Goal: Use online tool/utility: Utilize a website feature to perform a specific function

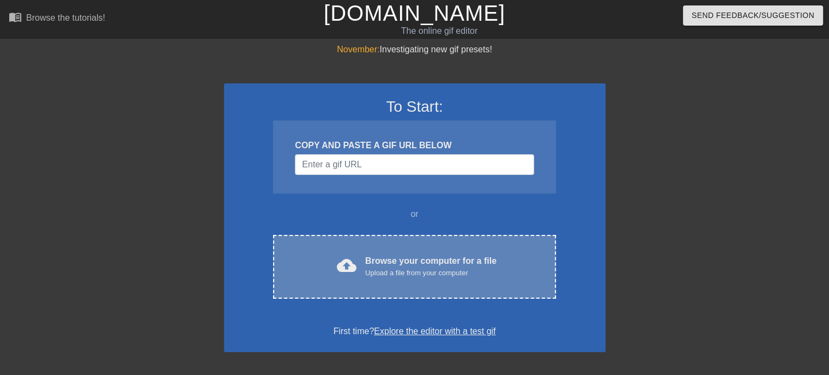
click at [432, 259] on div "Browse your computer for a file Upload a file from your computer" at bounding box center [430, 266] width 131 height 24
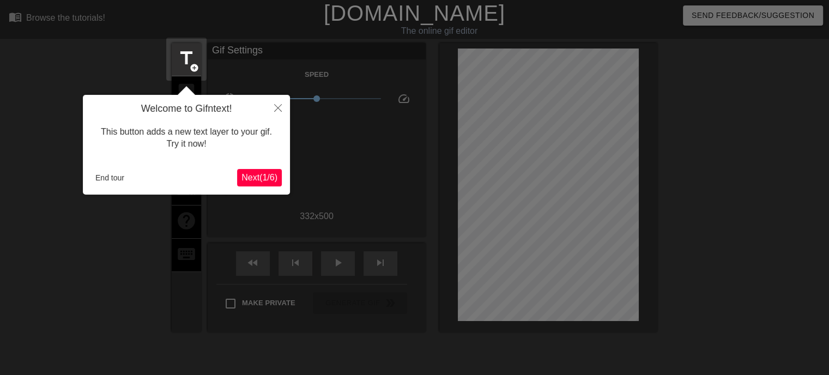
scroll to position [26, 0]
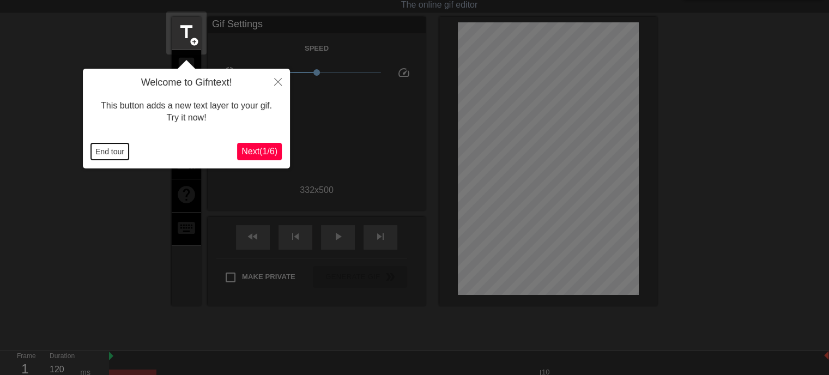
click at [106, 155] on button "End tour" at bounding box center [110, 151] width 38 height 16
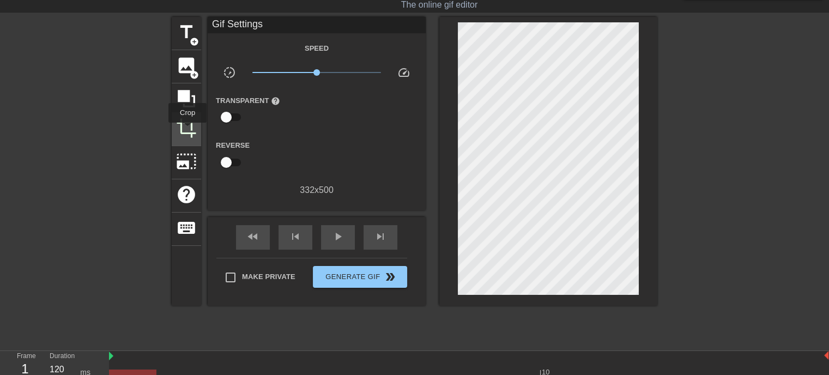
click at [187, 130] on span "crop" at bounding box center [186, 128] width 21 height 21
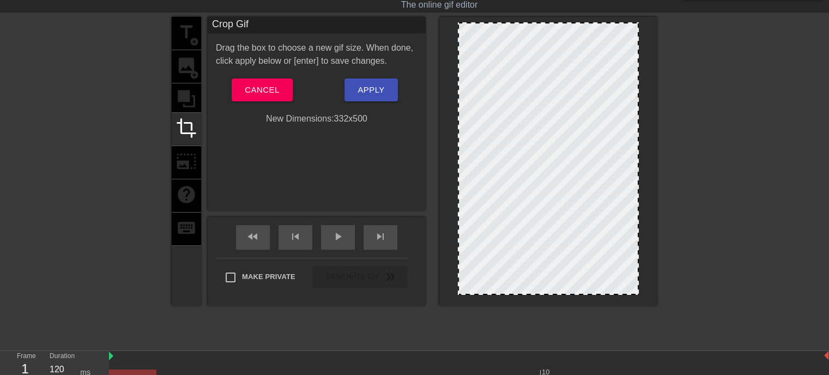
drag, startPoint x: 635, startPoint y: 292, endPoint x: 639, endPoint y: 278, distance: 13.5
click at [639, 278] on div at bounding box center [548, 161] width 218 height 289
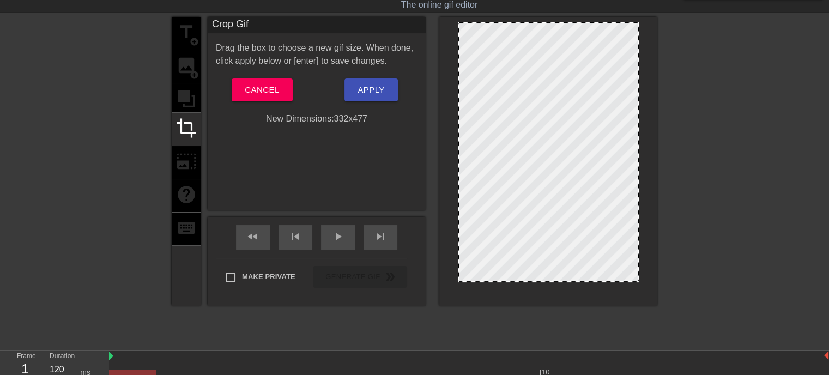
drag, startPoint x: 630, startPoint y: 293, endPoint x: 630, endPoint y: 281, distance: 12.5
click at [630, 281] on div at bounding box center [548, 280] width 179 height 5
click at [369, 89] on span "Apply" at bounding box center [370, 90] width 27 height 14
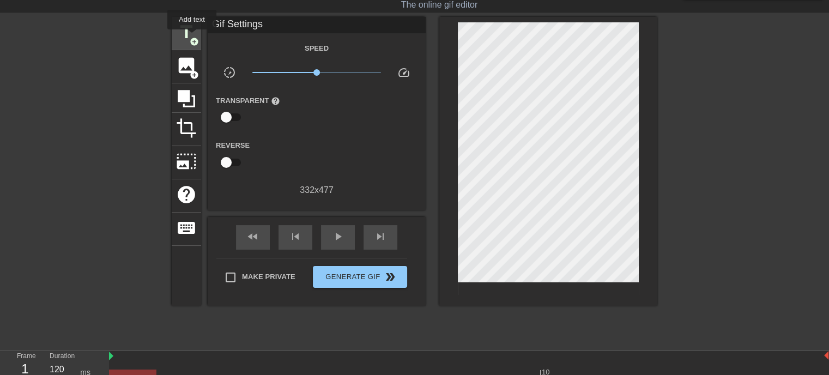
click at [192, 37] on span "add_circle" at bounding box center [194, 41] width 9 height 9
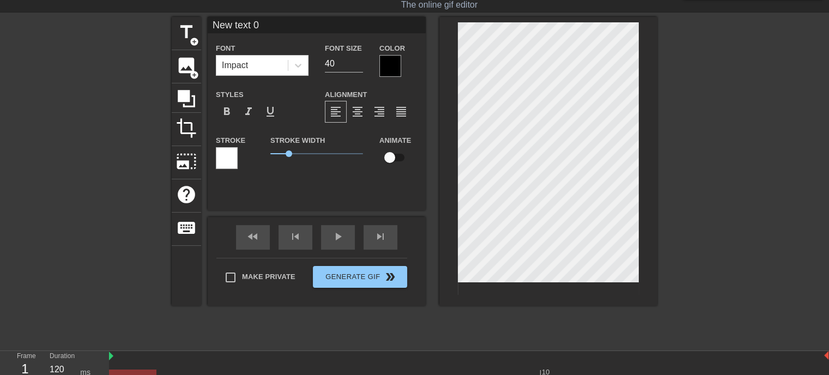
scroll to position [2, 1]
type input "New text"
type textarea "New text"
type input "New text"
type textarea "New text"
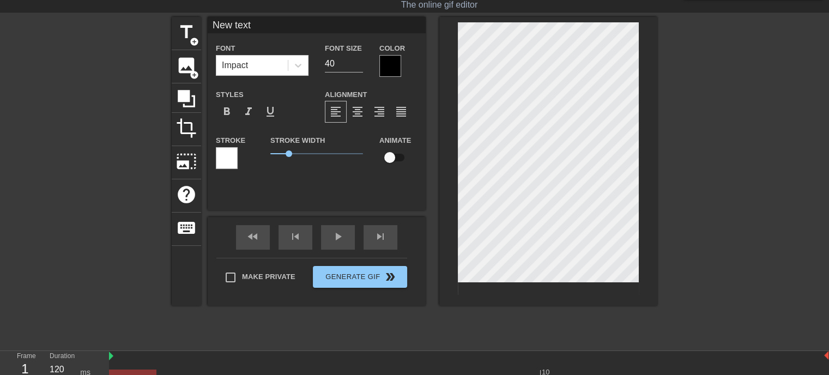
type input "New tex"
type textarea "New tex"
type input "New te"
type textarea "New te"
type input "New t"
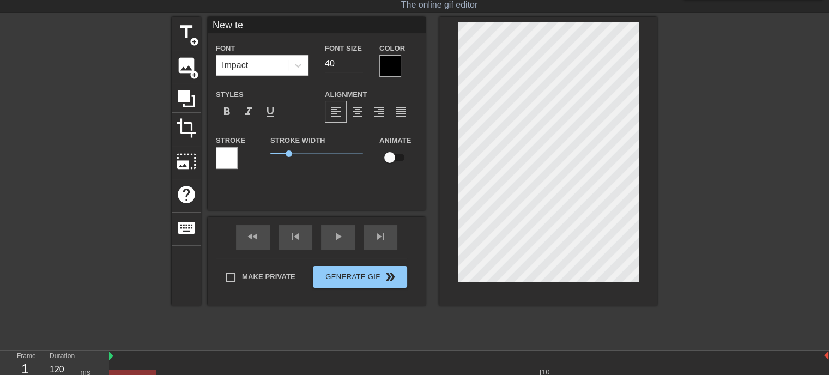
type textarea "New t"
type input "New"
type textarea "New"
type input "New"
type textarea "New"
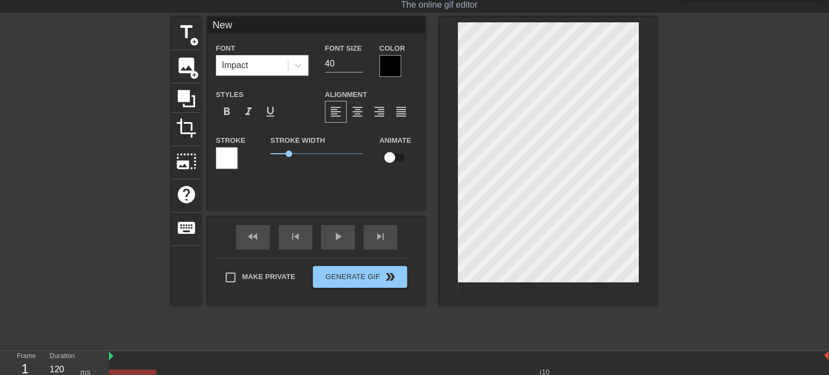
type input "Ne"
type textarea "Ne"
type input "N"
type textarea "N"
type input "M"
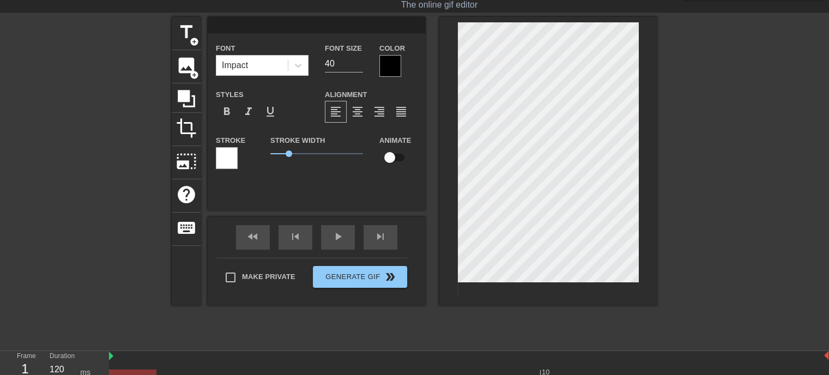
type textarea "M"
type input "Mi"
type textarea "Mi"
type input "Mic"
type textarea "Mic"
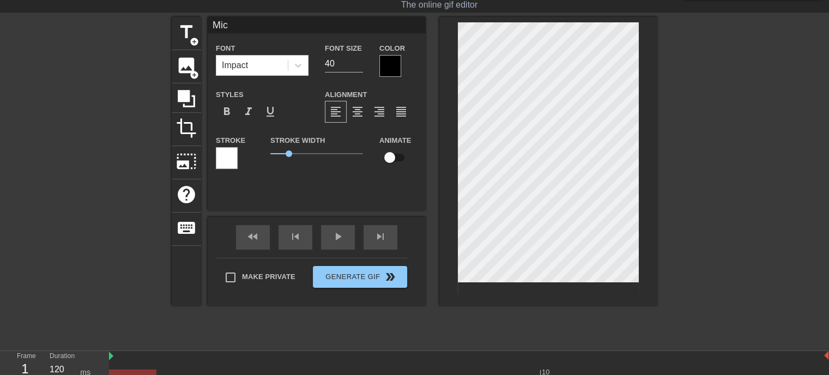
type input "Mich"
type textarea "Mich"
type input "Miche"
type textarea "Miche"
type input "[PERSON_NAME]"
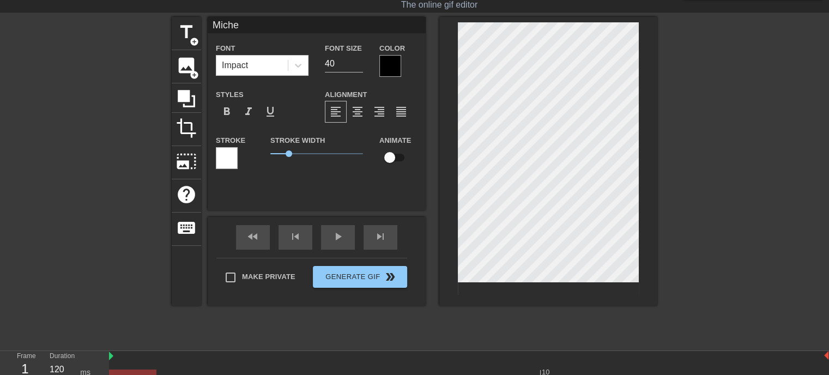
type textarea "[PERSON_NAME]"
type input "[PERSON_NAME]"
type textarea "[PERSON_NAME]"
type input "[PERSON_NAME]"
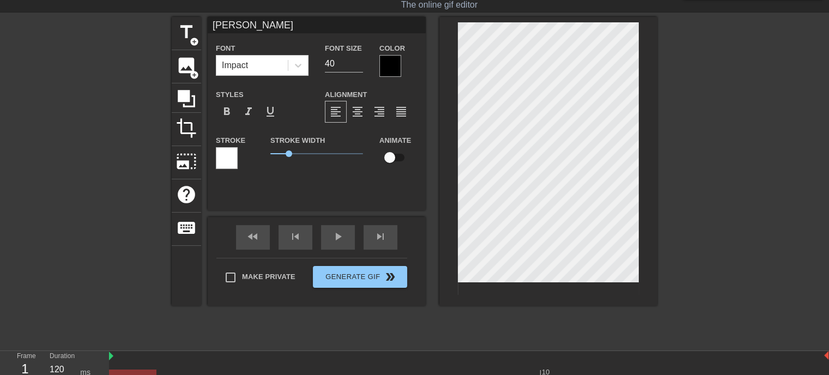
type textarea "[PERSON_NAME]"
type input "[PERSON_NAME]"
type textarea "[PERSON_NAME]"
type input "[PERSON_NAME]!"
type textarea "[PERSON_NAME]!"
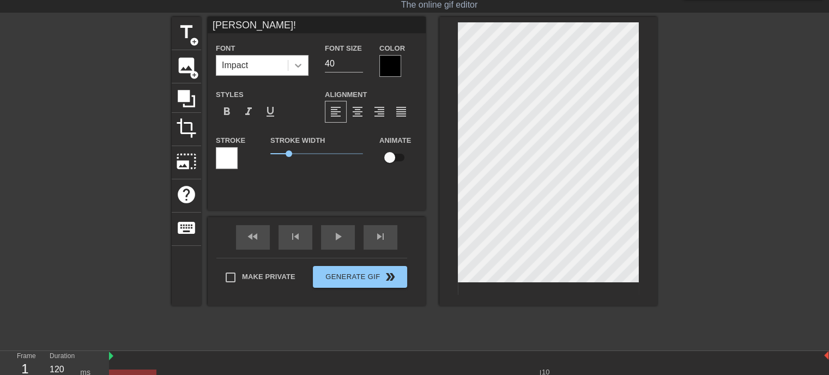
click at [301, 66] on icon at bounding box center [298, 65] width 11 height 11
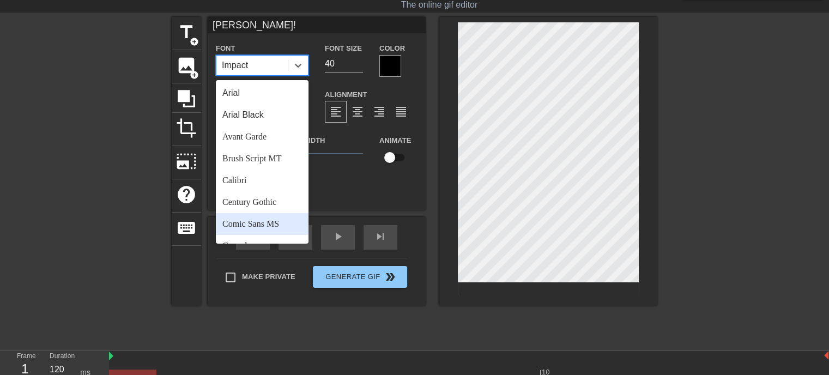
click at [253, 220] on div "Comic Sans MS" at bounding box center [262, 224] width 93 height 22
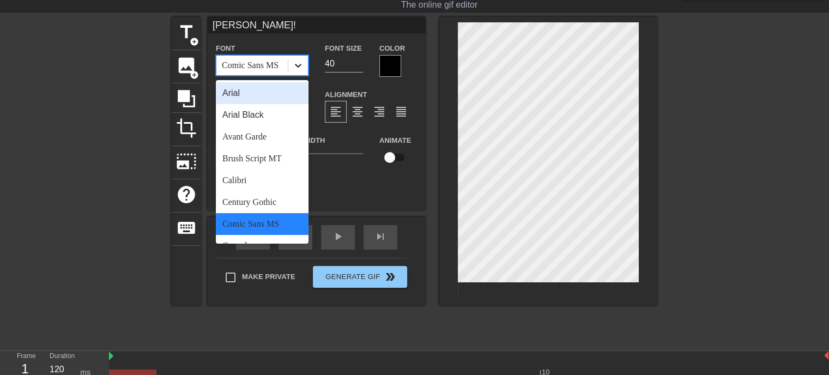
click at [296, 67] on icon at bounding box center [298, 65] width 11 height 11
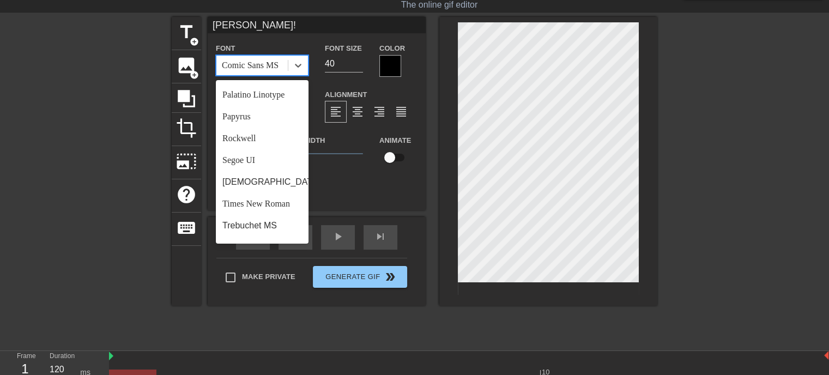
scroll to position [390, 0]
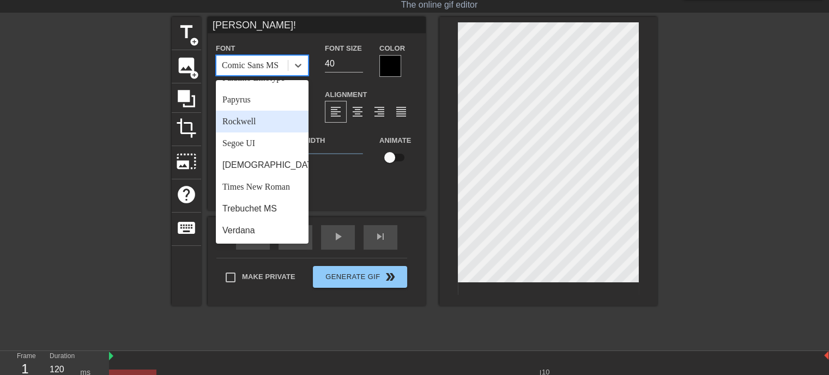
click at [229, 119] on div "Rockwell" at bounding box center [262, 122] width 93 height 22
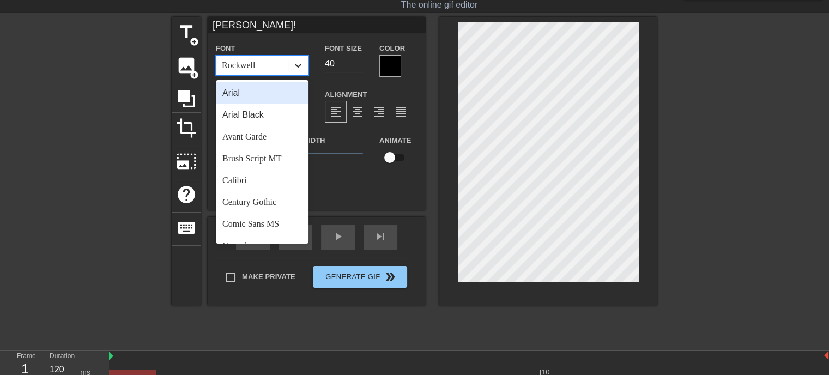
click at [294, 62] on icon at bounding box center [298, 65] width 11 height 11
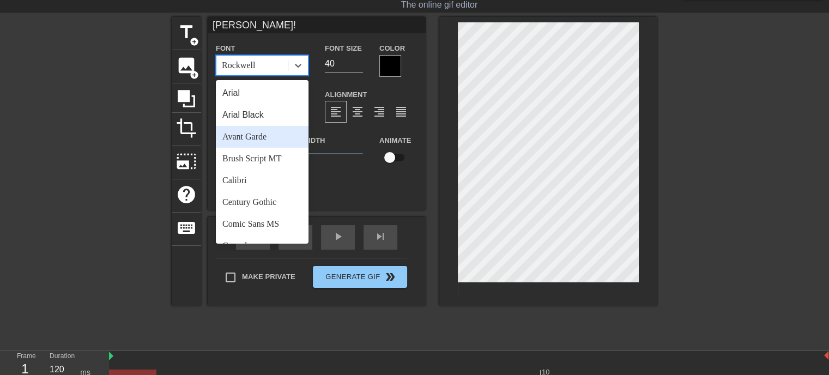
click at [263, 132] on div "Avant Garde" at bounding box center [262, 137] width 93 height 22
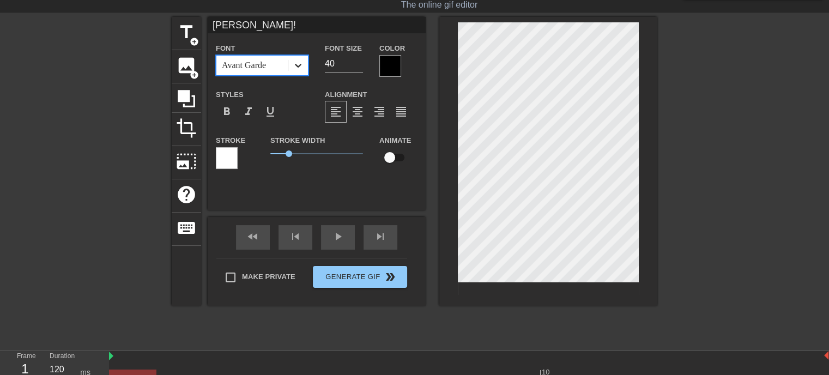
click at [294, 63] on icon at bounding box center [298, 65] width 11 height 11
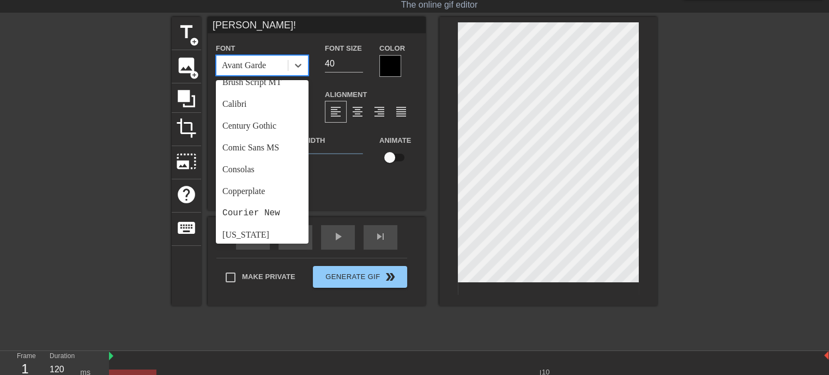
scroll to position [79, 0]
click at [248, 138] on div "Comic Sans MS" at bounding box center [262, 145] width 93 height 22
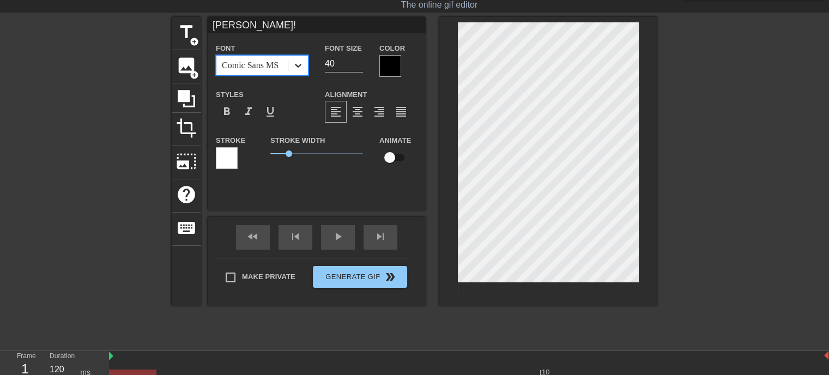
click at [299, 64] on icon at bounding box center [298, 65] width 11 height 11
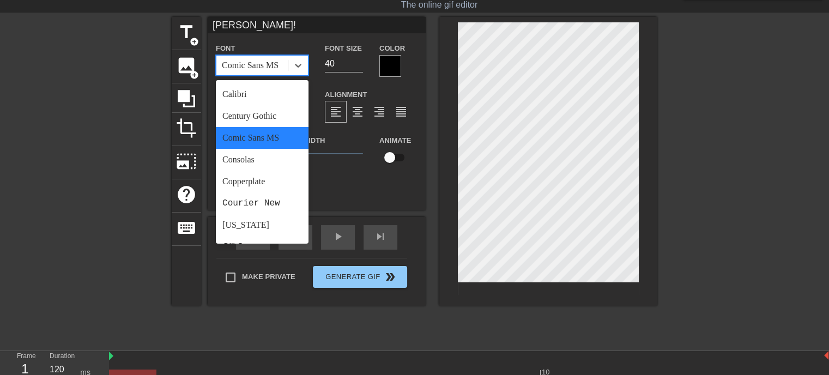
scroll to position [96, 0]
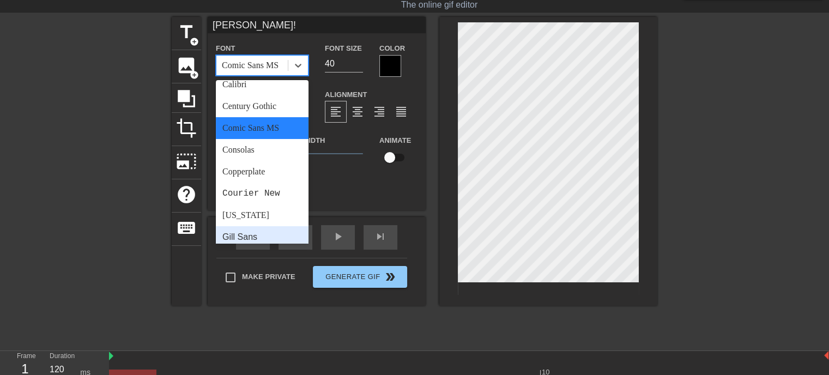
click at [242, 234] on div "Gill Sans" at bounding box center [262, 237] width 93 height 22
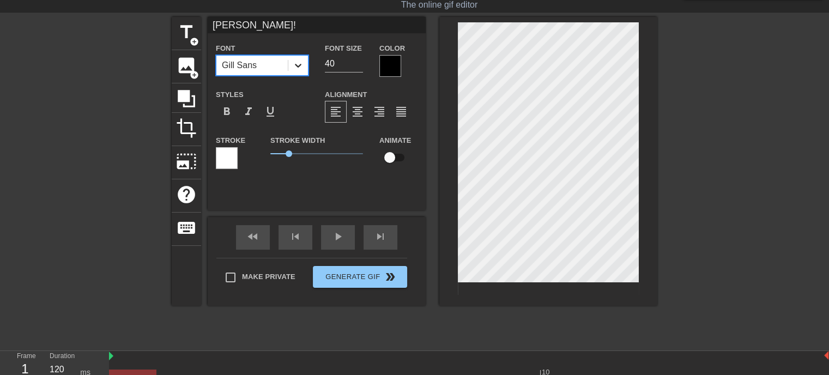
click at [296, 63] on icon at bounding box center [298, 65] width 11 height 11
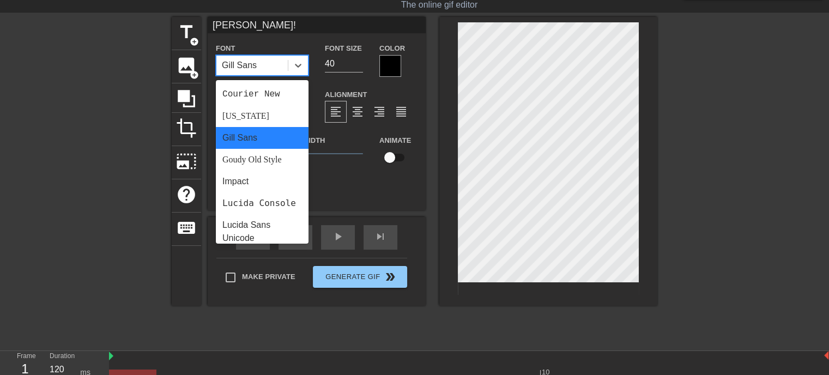
scroll to position [198, 0]
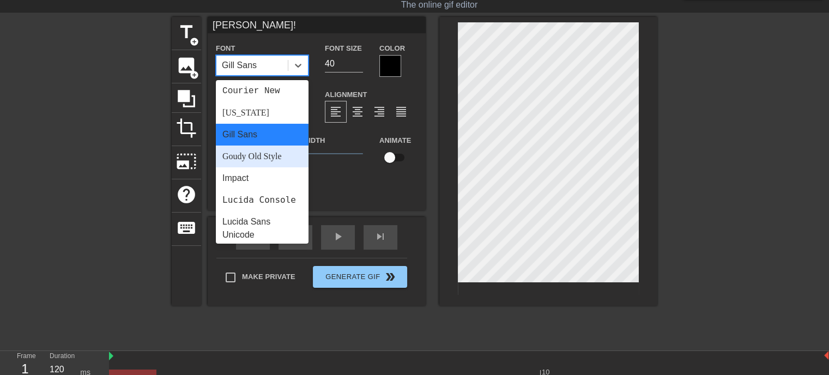
click at [242, 155] on div "Goudy Old Style" at bounding box center [262, 156] width 93 height 22
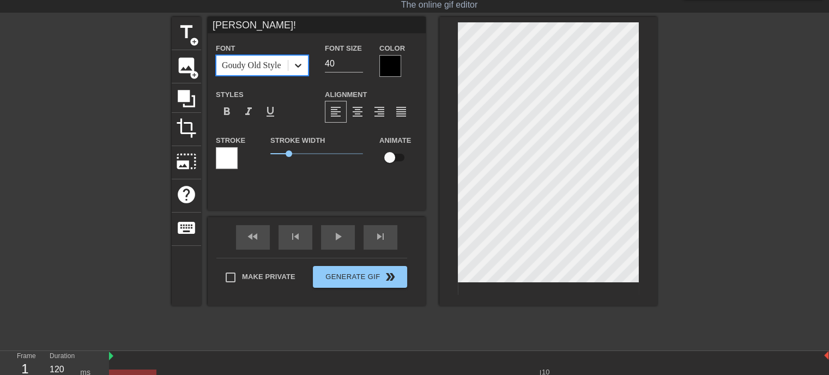
click at [296, 65] on icon at bounding box center [298, 66] width 7 height 4
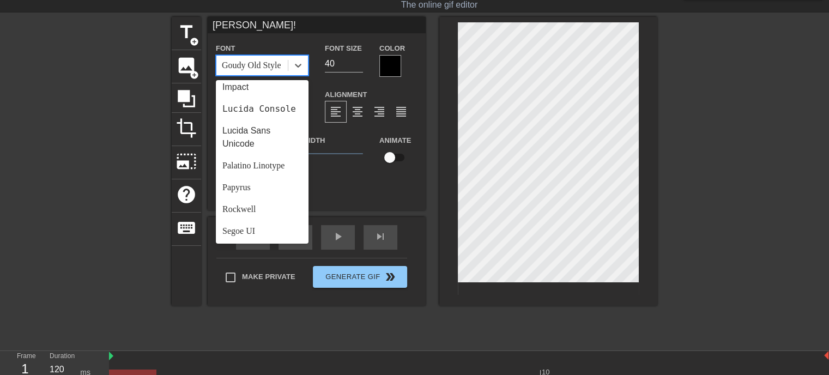
scroll to position [293, 0]
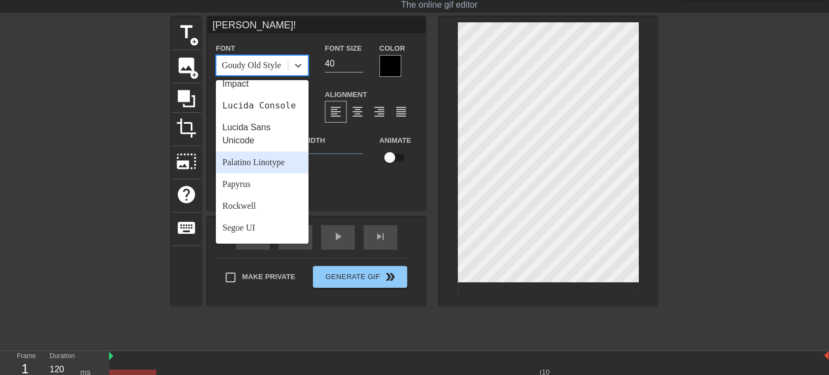
click at [238, 169] on div "Palatino Linotype" at bounding box center [262, 162] width 93 height 22
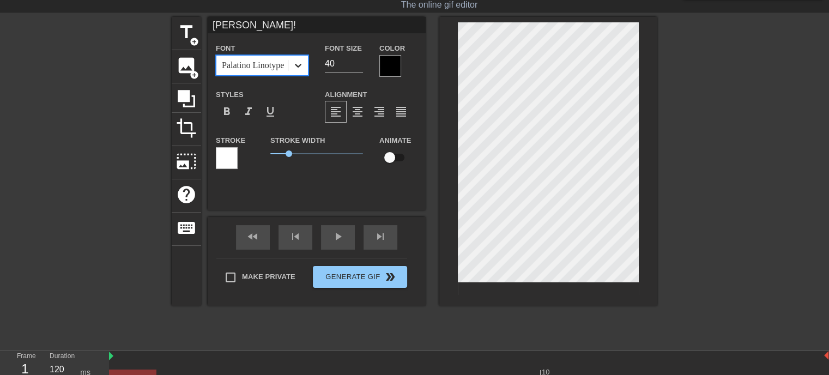
click at [299, 65] on icon at bounding box center [298, 66] width 7 height 4
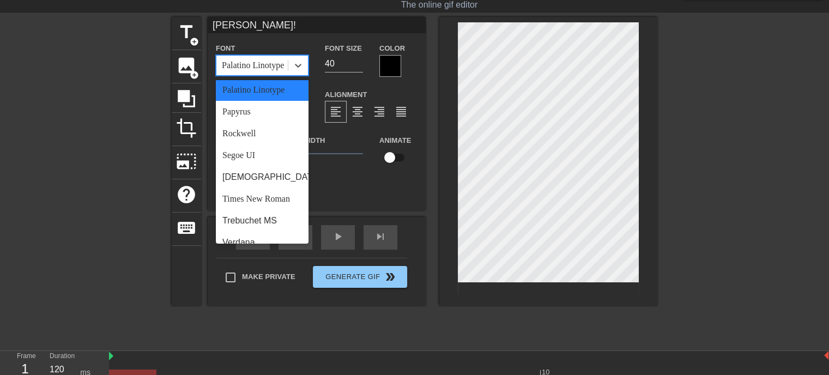
scroll to position [390, 0]
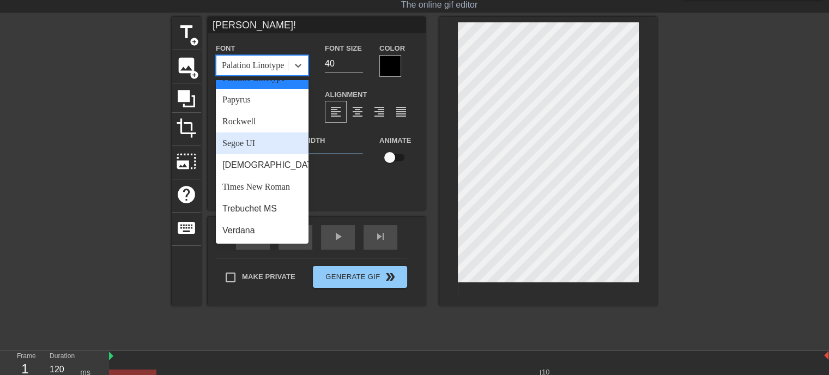
click at [255, 139] on div "Segoe UI" at bounding box center [262, 143] width 93 height 22
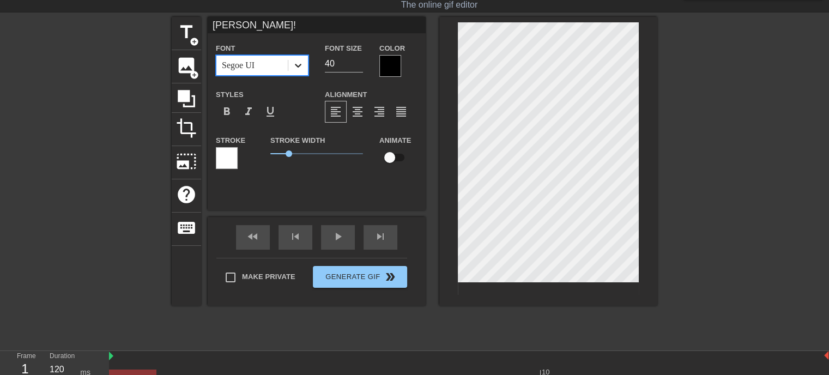
click at [299, 62] on icon at bounding box center [298, 65] width 11 height 11
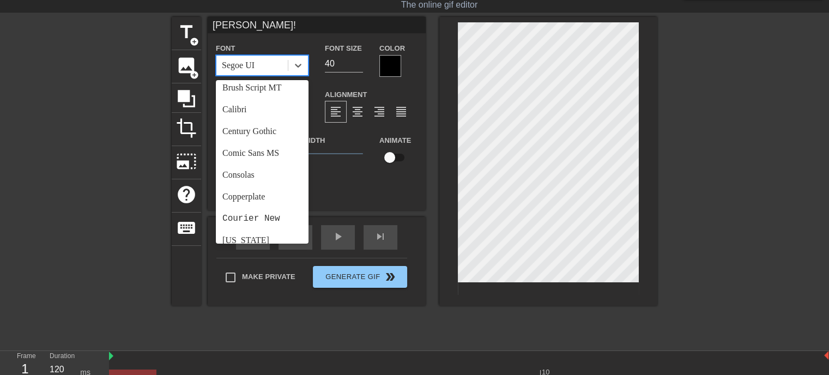
scroll to position [68, 0]
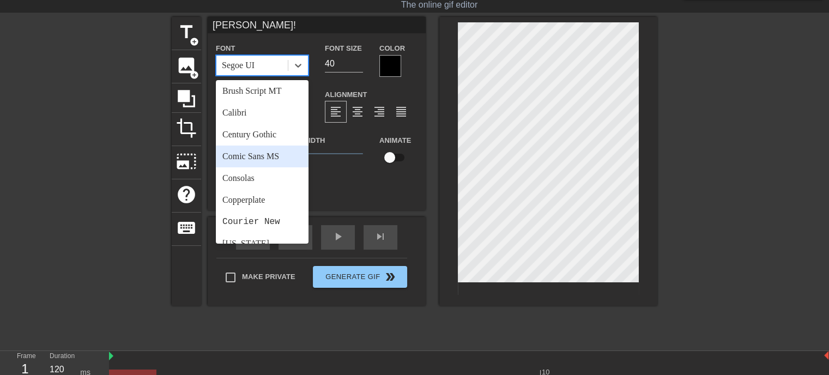
click at [264, 154] on div "Comic Sans MS" at bounding box center [262, 156] width 93 height 22
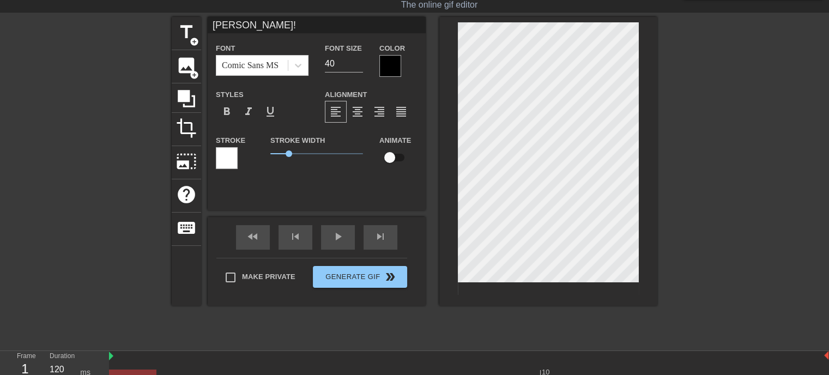
scroll to position [1, 2]
click at [228, 107] on span "format_bold" at bounding box center [226, 111] width 13 height 13
click at [358, 63] on input "39" at bounding box center [344, 63] width 38 height 17
click at [358, 63] on input "38" at bounding box center [344, 63] width 38 height 17
click at [358, 63] on input "37" at bounding box center [344, 63] width 38 height 17
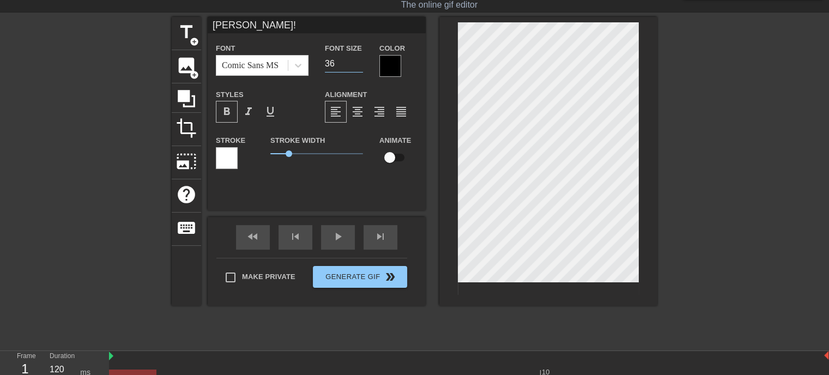
click at [358, 63] on input "36" at bounding box center [344, 63] width 38 height 17
type input "35"
click at [358, 63] on input "35" at bounding box center [344, 63] width 38 height 17
click at [388, 65] on div at bounding box center [390, 66] width 22 height 22
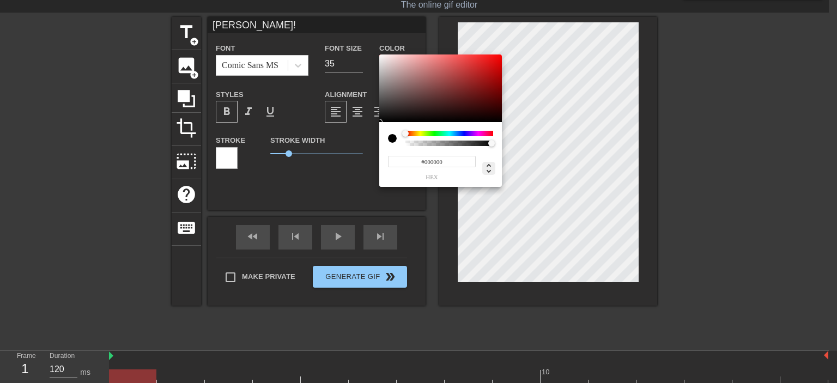
click at [490, 163] on icon at bounding box center [488, 168] width 13 height 13
type input "0"
click at [441, 162] on input "0" at bounding box center [444, 161] width 20 height 11
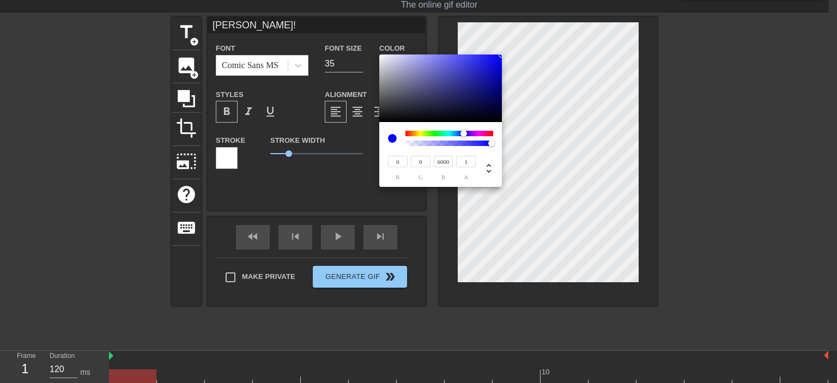
type input "6000"
type input "16"
type input "255"
type input "0"
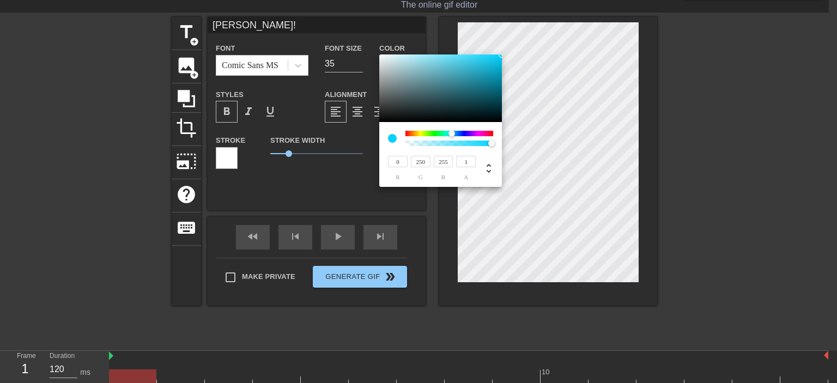
type input "255"
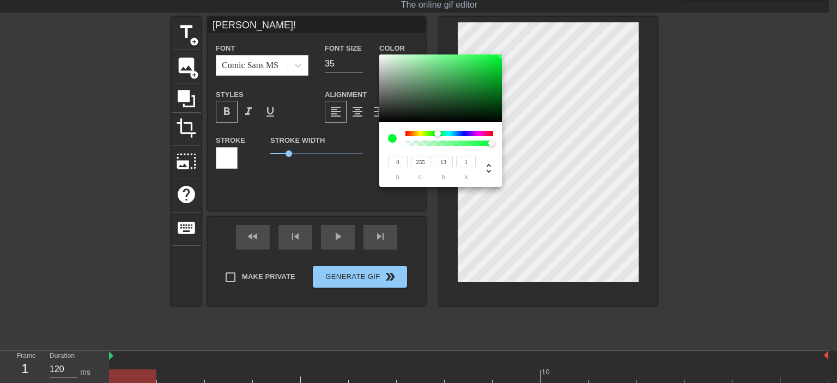
type input "3"
type input "6"
type input "0"
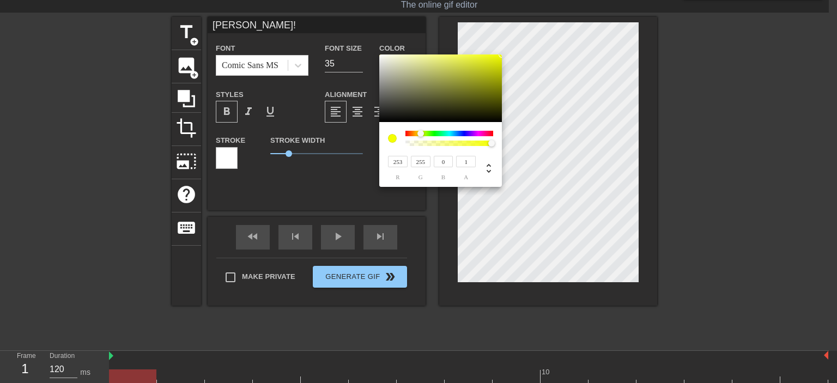
type input "255"
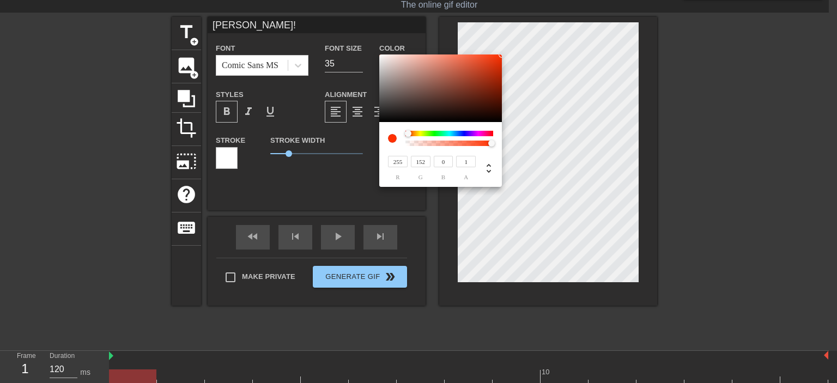
type input "209"
type input "215"
type input "255"
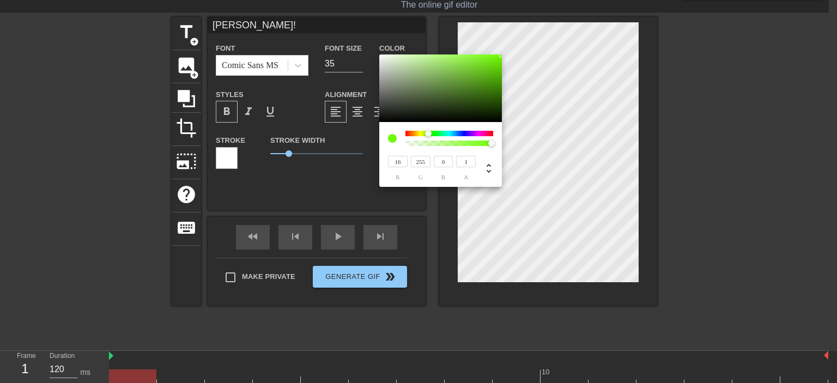
type input "0"
type input "250"
type input "222"
type input "255"
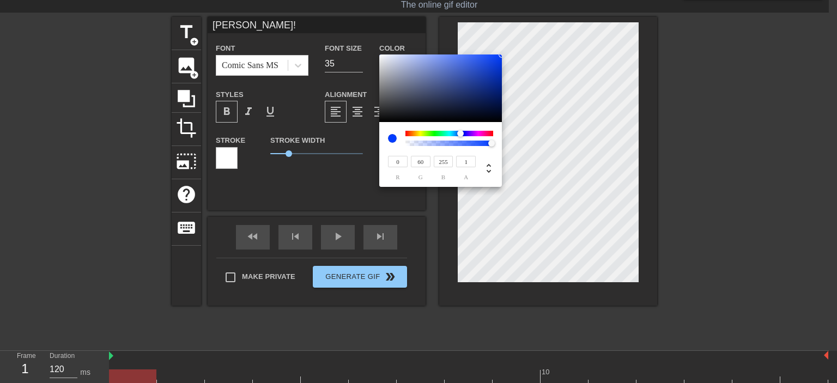
type input "32"
type input "25"
type input "0"
type input "255"
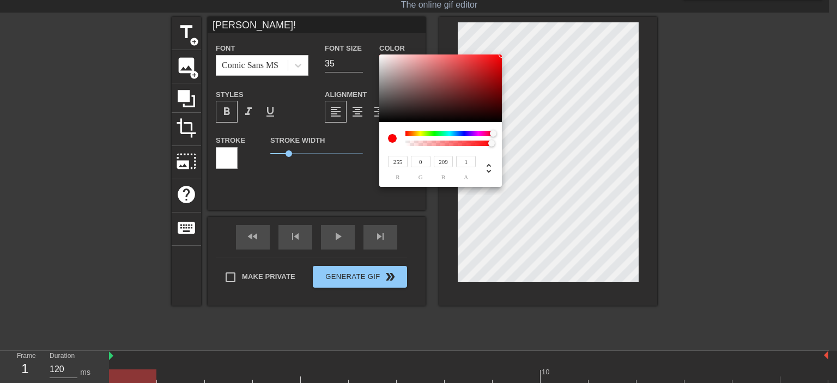
type input "238"
type input "225"
type input "255"
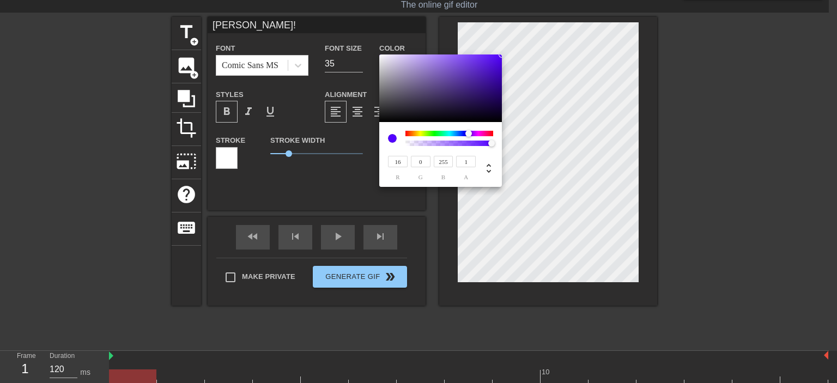
type input "0"
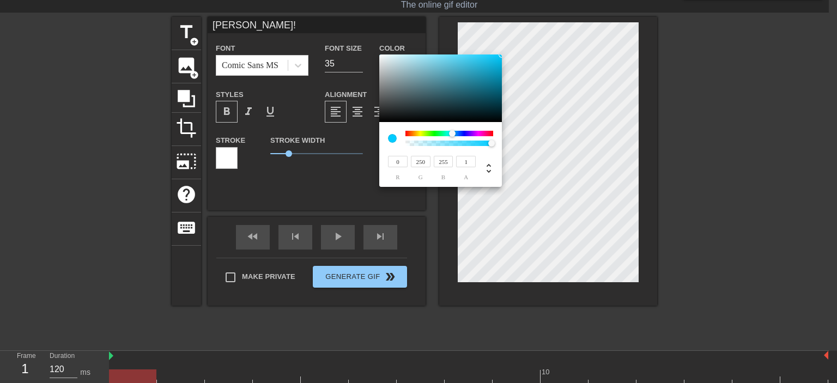
type input "255"
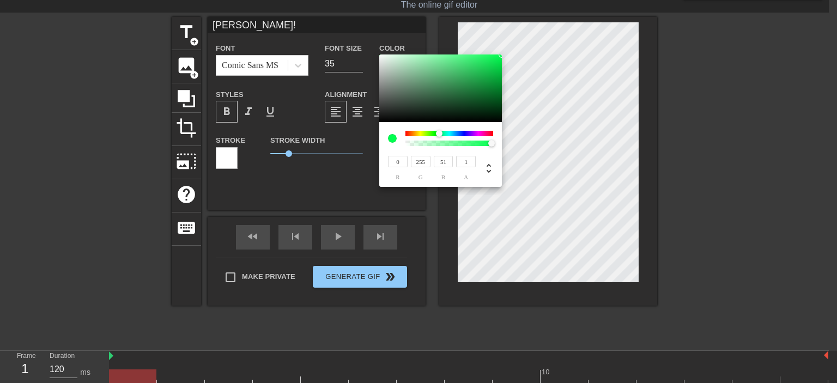
type input "22"
type input "16"
type input "0"
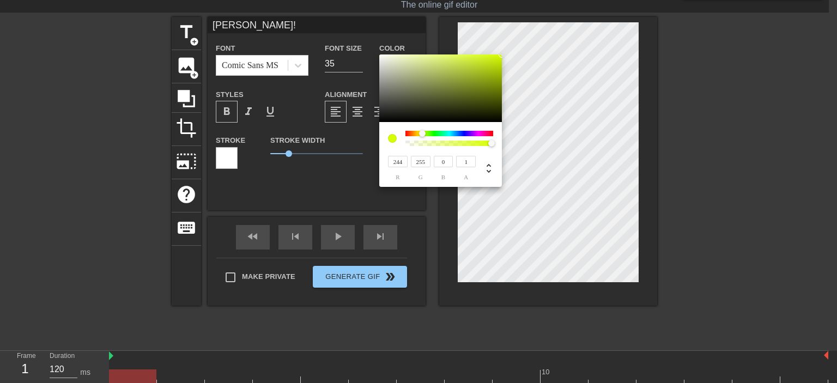
type input "255"
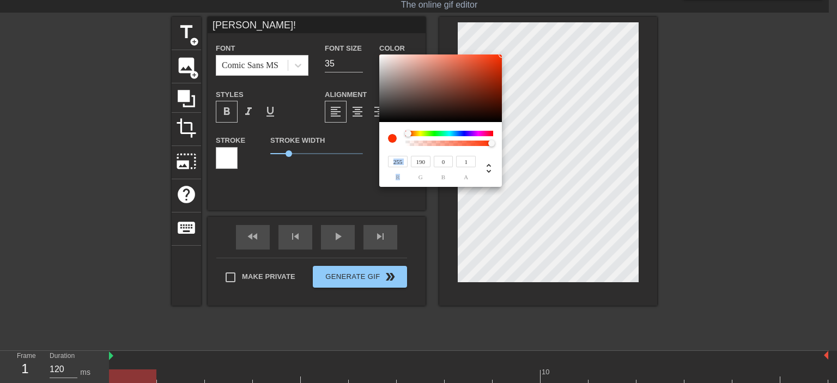
type input "228"
type input "234"
type input "255"
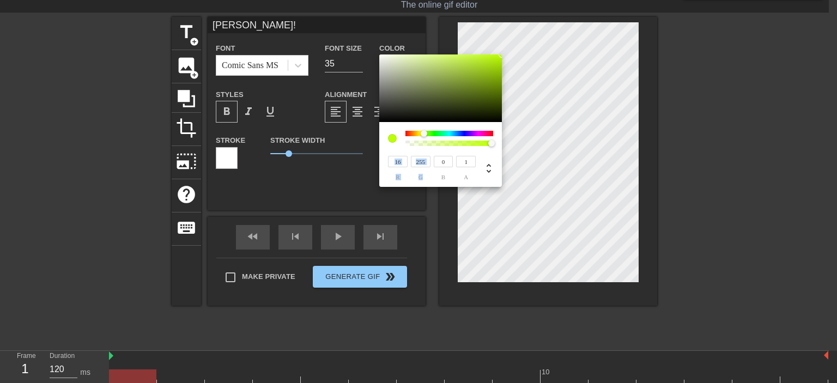
type input "0"
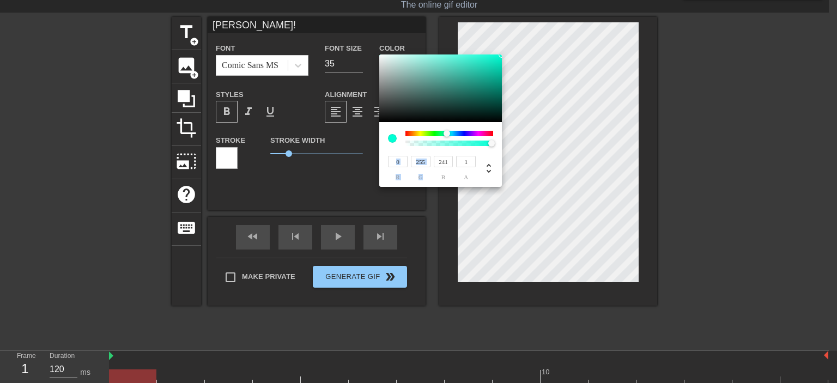
type input "250"
type input "241"
type input "255"
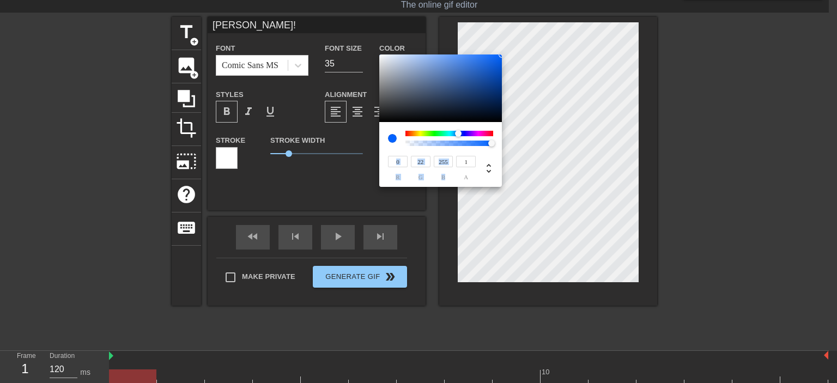
type input "13"
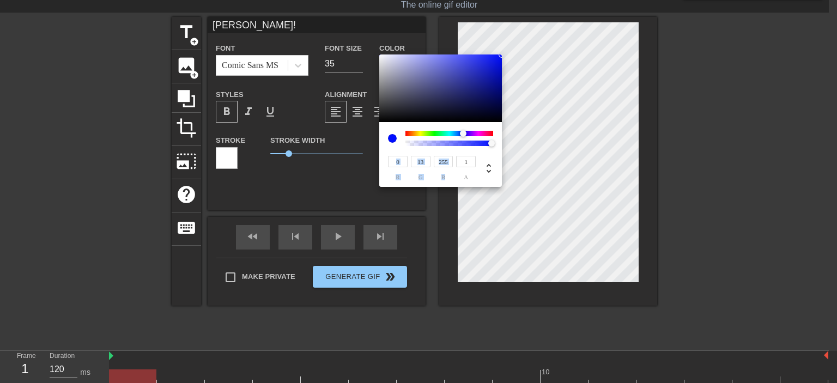
type input "6"
type input "0"
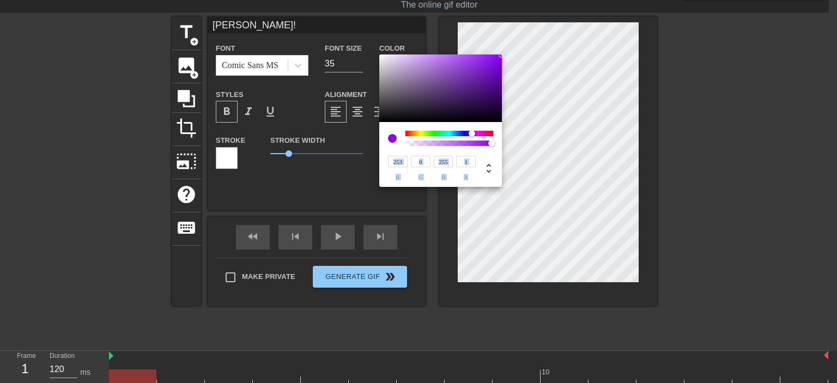
type input "255"
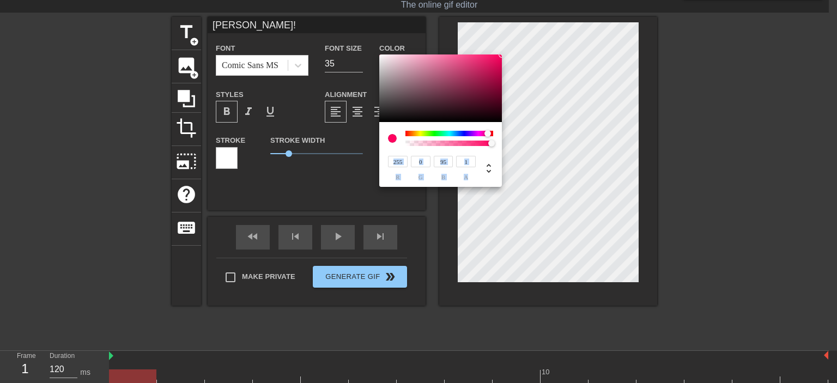
type input "86"
drag, startPoint x: 465, startPoint y: 131, endPoint x: 488, endPoint y: 145, distance: 27.4
click at [488, 145] on div "255 r 0 g 86 b 1 a" at bounding box center [440, 154] width 123 height 65
click at [453, 157] on div "255 r 0 g 86 b 1 a" at bounding box center [430, 168] width 91 height 26
click at [448, 161] on input "86" at bounding box center [444, 161] width 20 height 11
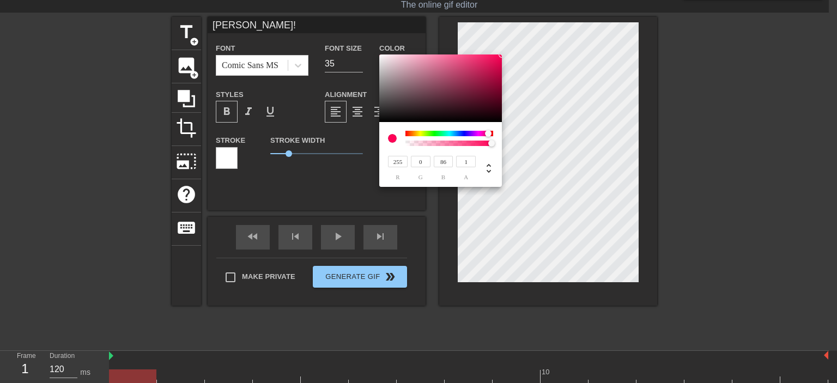
click at [420, 165] on input "0" at bounding box center [421, 161] width 20 height 11
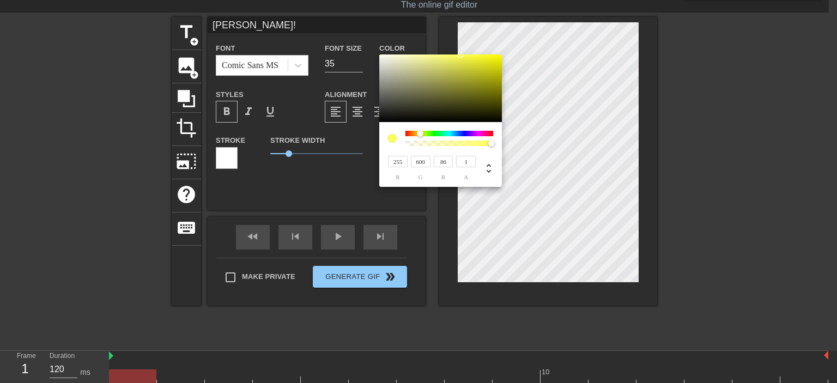
type input "86"
type input "218"
click at [482, 131] on div at bounding box center [449, 133] width 88 height 5
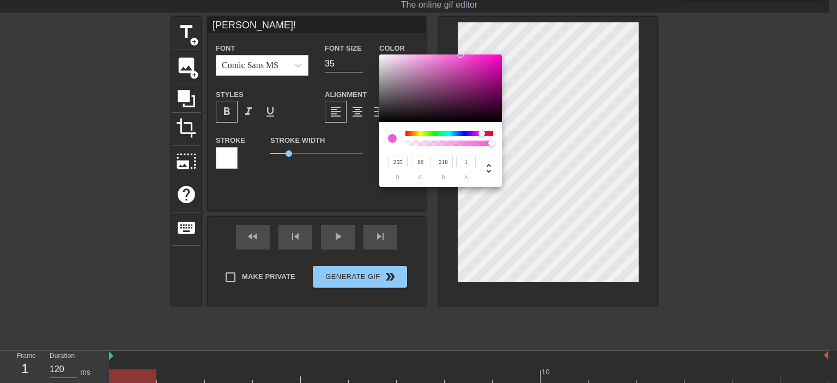
type input "159"
type input "255"
type input "86"
type input "255"
type input "107"
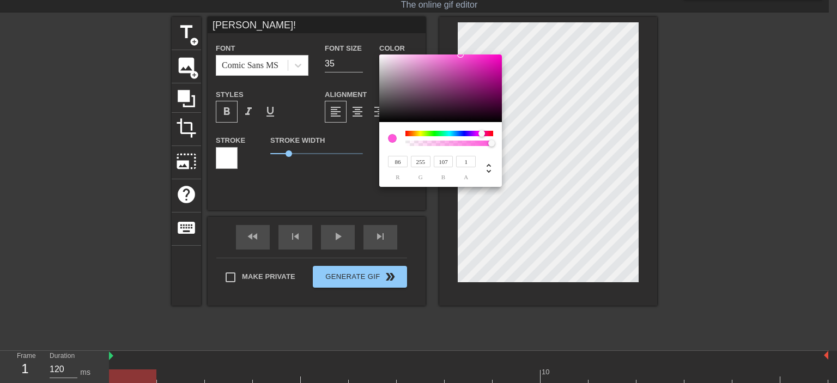
type input "122"
type input "86"
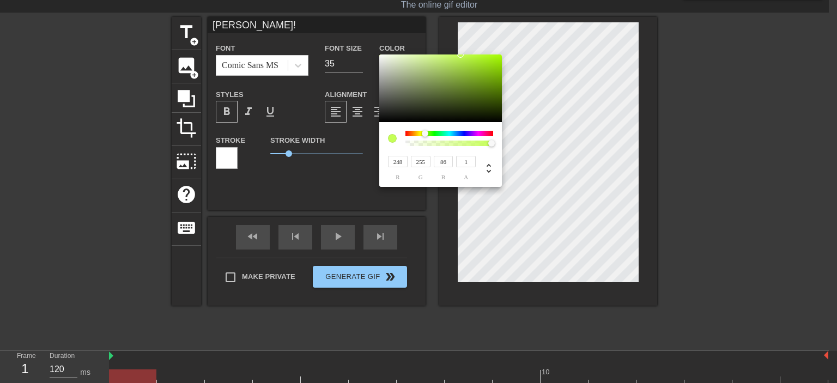
type input "255"
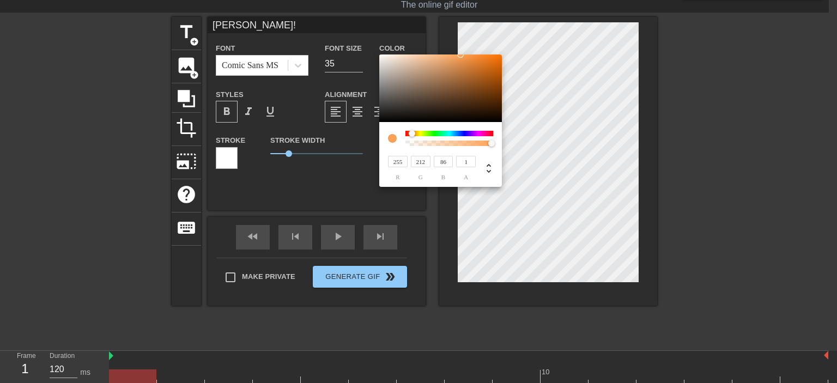
type input "237"
type input "248"
type input "255"
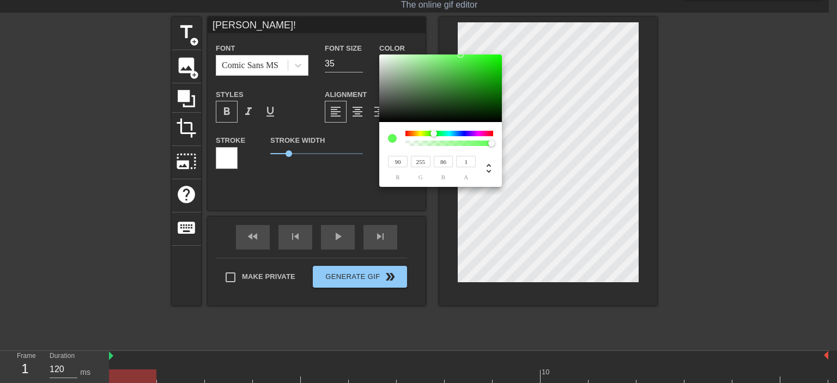
type input "86"
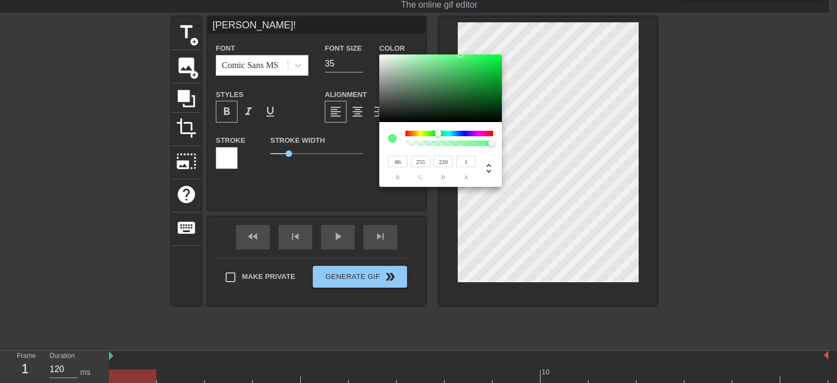
type input "252"
type input "233"
type input "255"
type input "94"
type input "90"
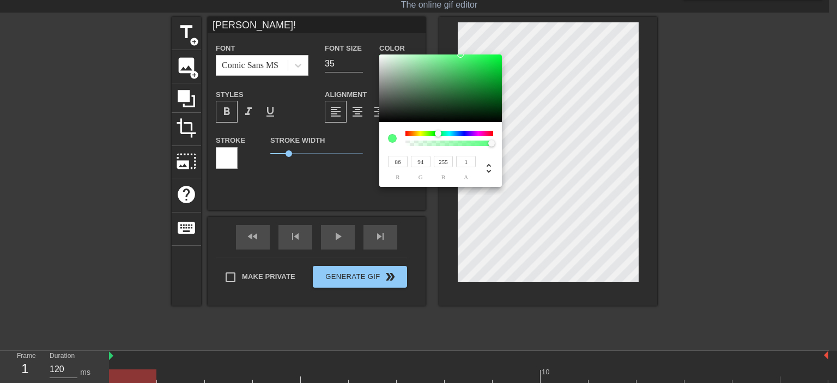
type input "86"
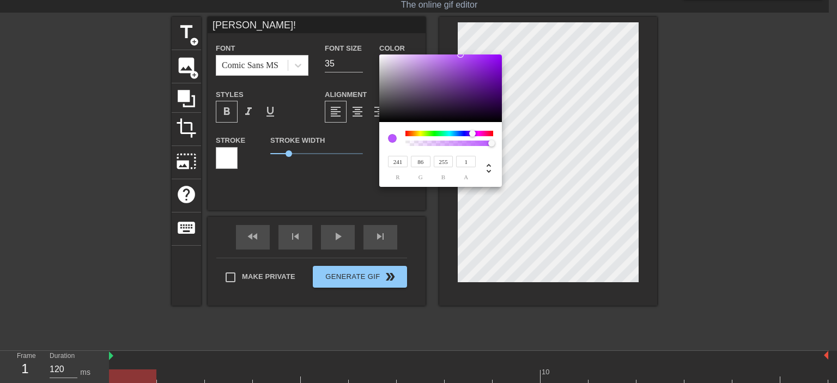
type input "255"
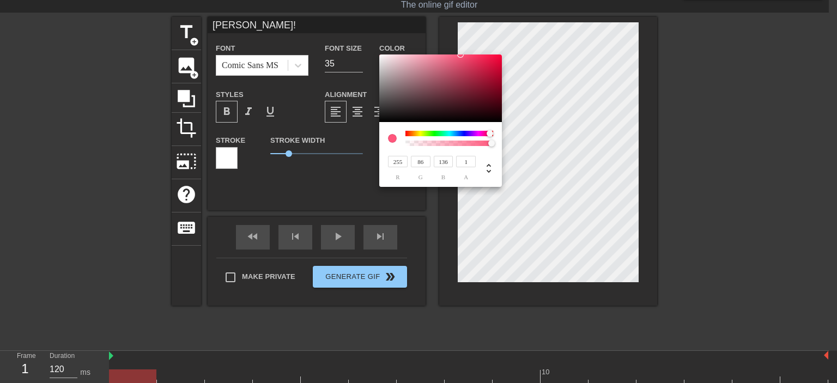
type input "143"
drag, startPoint x: 482, startPoint y: 131, endPoint x: 488, endPoint y: 135, distance: 7.6
click at [488, 135] on div at bounding box center [488, 133] width 7 height 7
click at [472, 162] on input "1" at bounding box center [466, 161] width 20 height 11
type input "600"
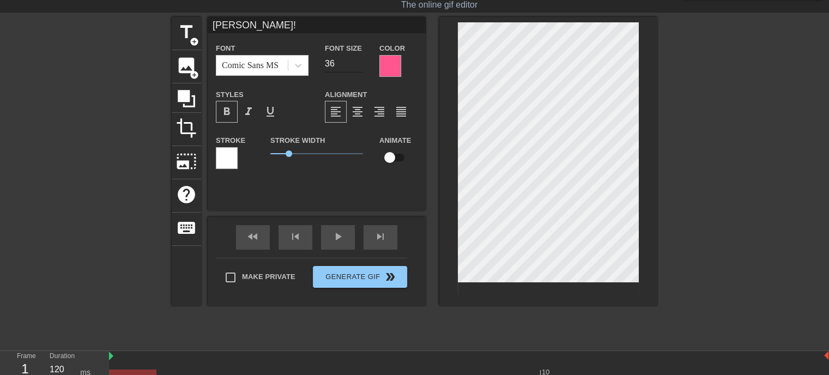
click at [358, 60] on input "36" at bounding box center [344, 63] width 38 height 17
type input "37"
click at [358, 60] on input "37" at bounding box center [344, 63] width 38 height 17
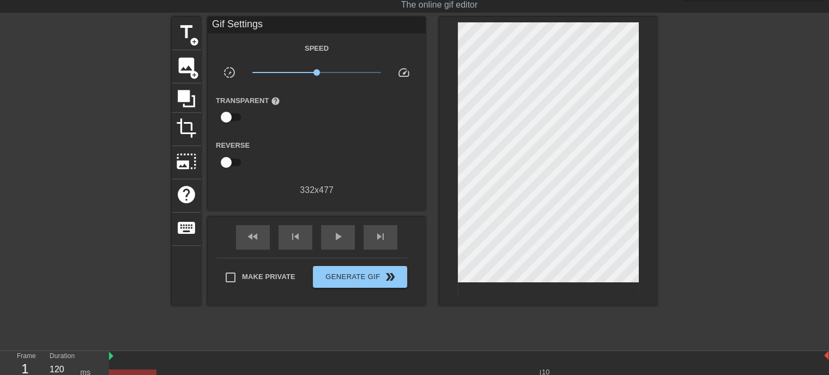
click at [767, 119] on div at bounding box center [751, 180] width 163 height 327
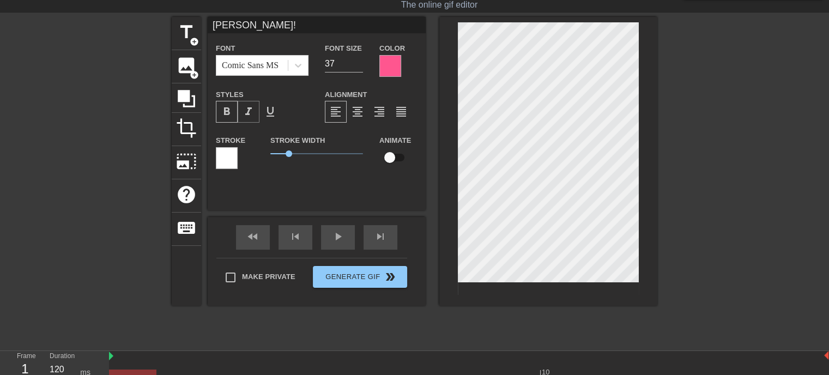
click at [245, 110] on span "format_italic" at bounding box center [248, 111] width 13 height 13
click at [359, 58] on input "38" at bounding box center [344, 63] width 38 height 17
click at [359, 58] on input "39" at bounding box center [344, 63] width 38 height 17
click at [359, 58] on input "40" at bounding box center [344, 63] width 38 height 17
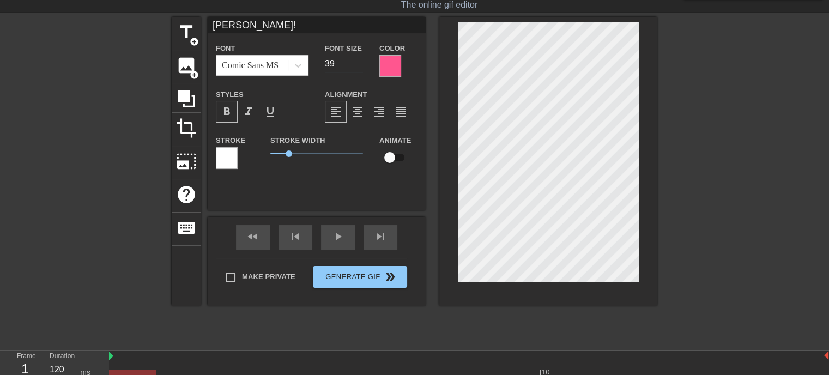
click at [356, 66] on input "39" at bounding box center [344, 63] width 38 height 17
type input "38"
click at [356, 66] on input "38" at bounding box center [344, 63] width 38 height 17
click at [773, 146] on div at bounding box center [751, 180] width 163 height 327
click at [390, 67] on div at bounding box center [390, 66] width 22 height 22
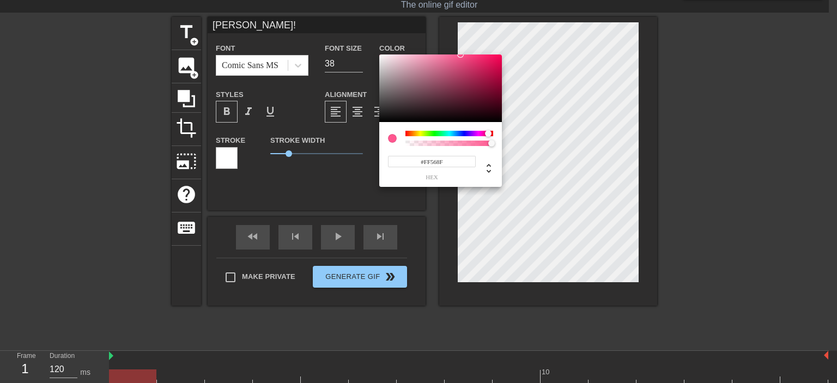
type input "255"
type input "0.97"
drag, startPoint x: 462, startPoint y: 140, endPoint x: 489, endPoint y: 131, distance: 28.1
click at [489, 131] on div at bounding box center [449, 138] width 88 height 15
type input "162"
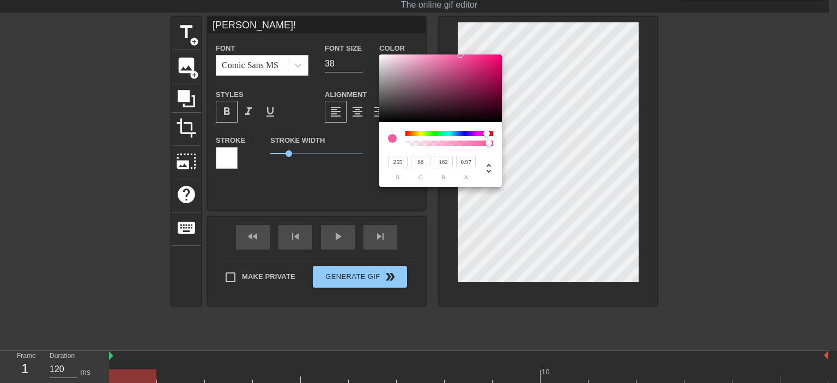
type input "86"
type input "176"
type input "255"
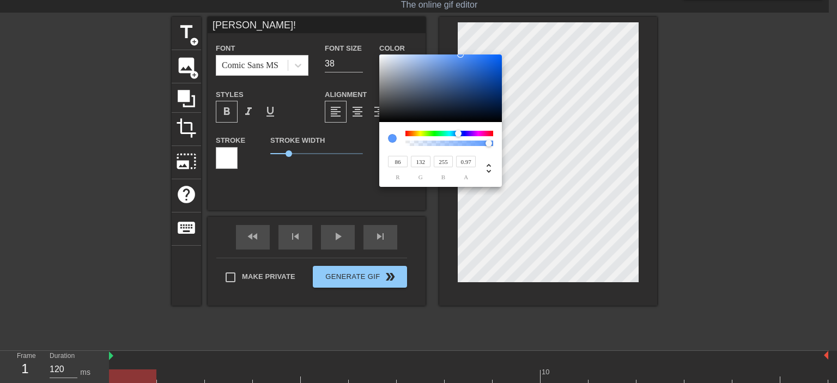
type input "126"
type input "185"
type input "86"
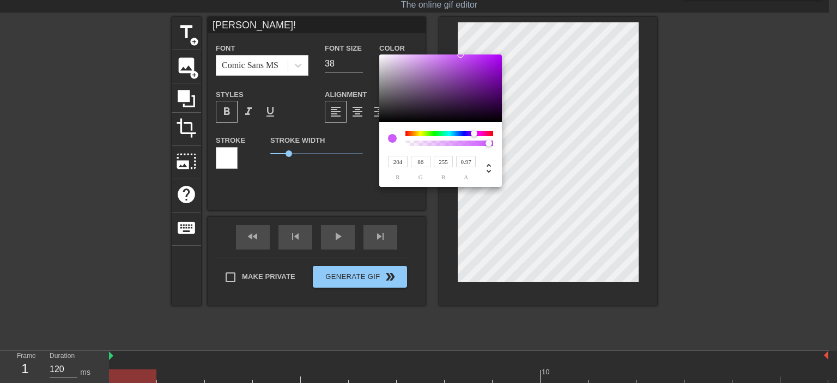
type input "255"
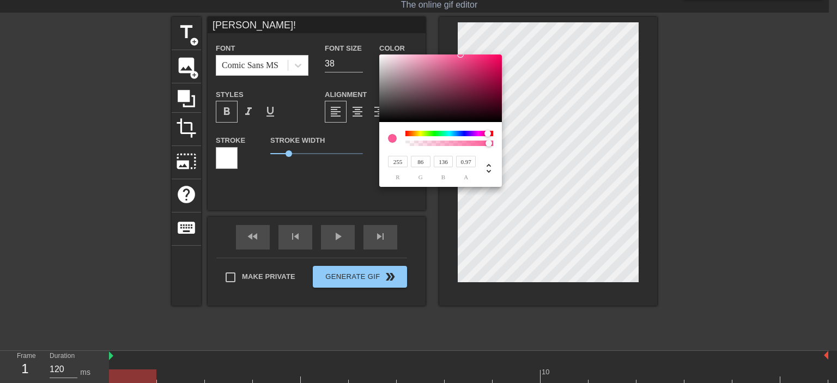
type input "89"
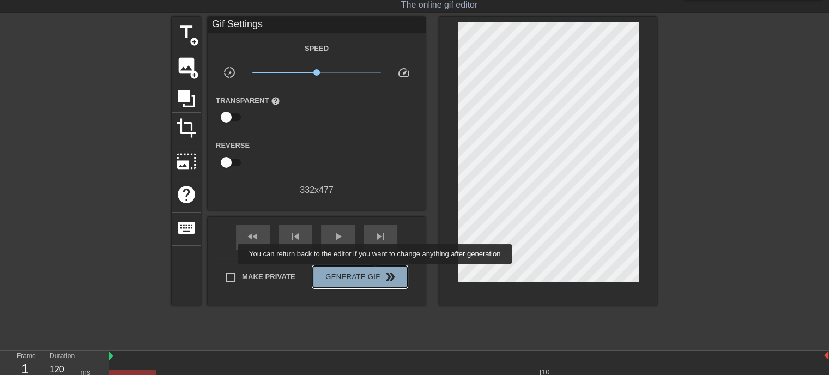
click at [376, 271] on span "Generate Gif double_arrow" at bounding box center [360, 276] width 86 height 13
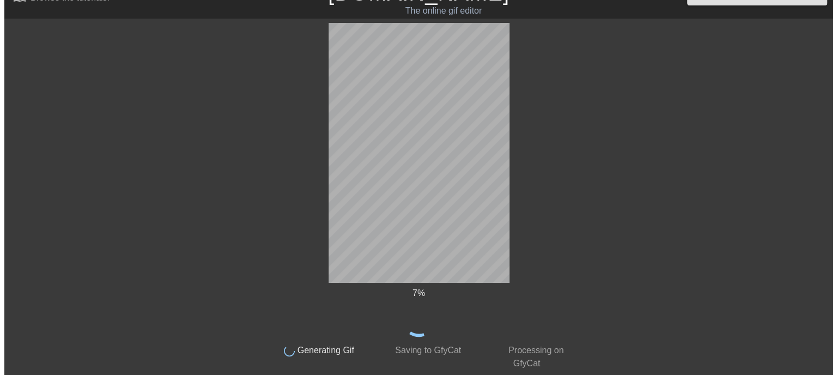
scroll to position [0, 0]
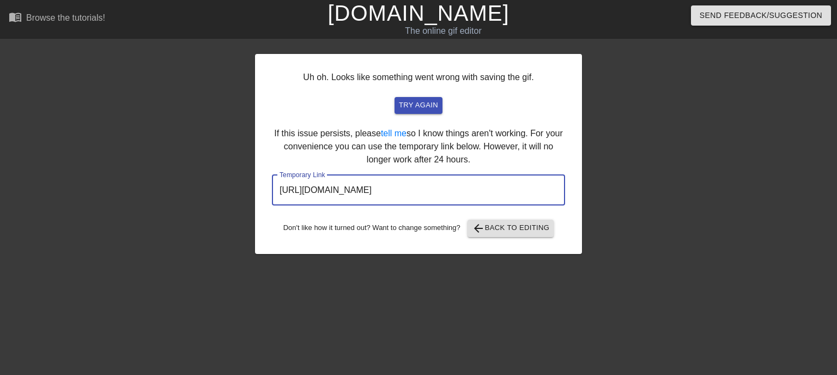
drag, startPoint x: 509, startPoint y: 191, endPoint x: 255, endPoint y: 201, distance: 254.6
click at [255, 201] on div "Uh oh. Looks like something went wrong with saving the gif. try again If this i…" at bounding box center [418, 154] width 327 height 200
